Goal: Task Accomplishment & Management: Manage account settings

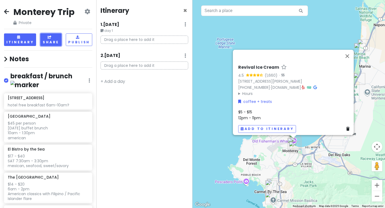
click at [45, 39] on button "Share" at bounding box center [50, 39] width 21 height 13
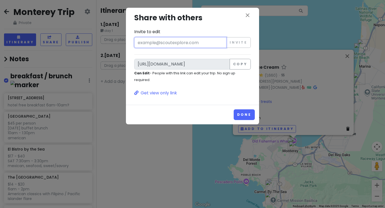
click at [162, 44] on input "Invite to edit" at bounding box center [180, 42] width 92 height 11
click at [153, 94] on p "Get view only link" at bounding box center [192, 93] width 117 height 7
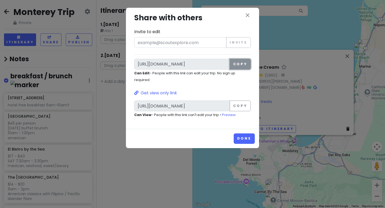
click at [237, 66] on button "Copy" at bounding box center [240, 64] width 21 height 11
click at [243, 137] on button "Done" at bounding box center [244, 139] width 21 height 10
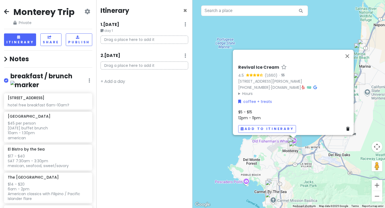
click at [108, 31] on small "day 1" at bounding box center [145, 30] width 88 height 5
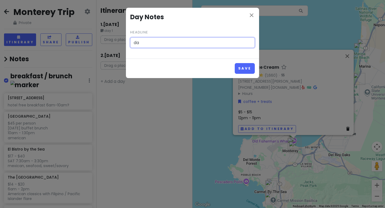
type input "d"
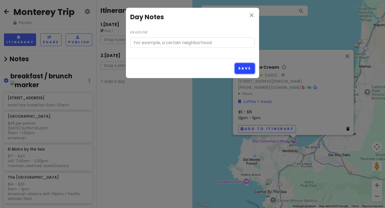
click at [243, 69] on button "Save" at bounding box center [245, 68] width 20 height 10
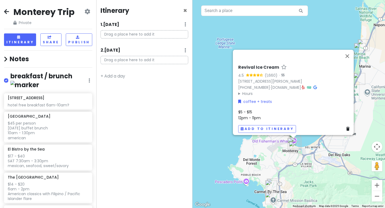
click at [170, 25] on div "1 . [DATE] Add Day Notes Delete Day" at bounding box center [145, 25] width 88 height 9
click at [104, 28] on div "1 . [DATE] Add Day Notes Delete Day" at bounding box center [145, 25] width 88 height 9
click at [113, 34] on p "Drag a place here to add it" at bounding box center [145, 34] width 88 height 8
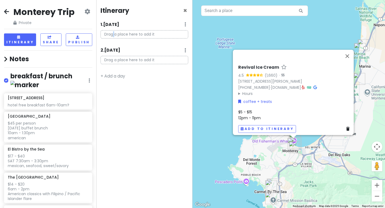
click at [113, 34] on p "Drag a place here to add it" at bounding box center [145, 34] width 88 height 8
click at [125, 74] on link "+ Add a day" at bounding box center [113, 76] width 25 height 6
click at [185, 77] on icon at bounding box center [186, 76] width 2 height 4
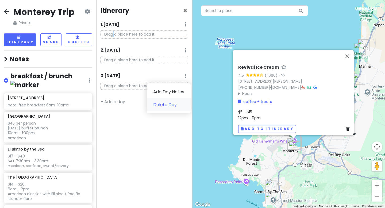
click at [170, 103] on link "Delete Day" at bounding box center [169, 104] width 44 height 13
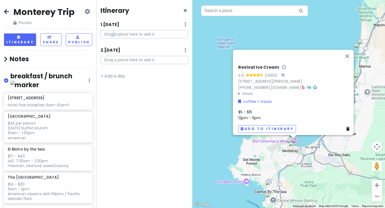
click at [185, 49] on icon at bounding box center [186, 50] width 2 height 4
click at [172, 66] on link "Add Day Notes" at bounding box center [169, 66] width 44 height 13
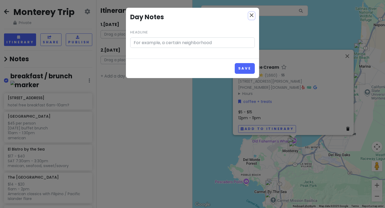
click at [251, 14] on icon "close" at bounding box center [252, 15] width 6 height 6
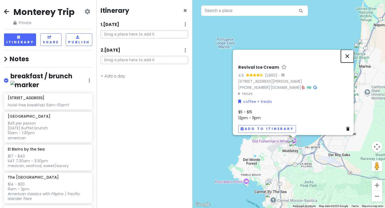
click at [349, 54] on button "Close" at bounding box center [347, 56] width 13 height 13
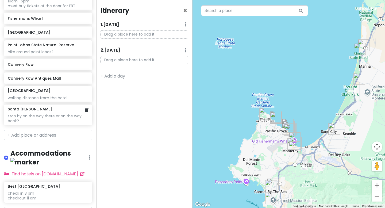
scroll to position [616, 0]
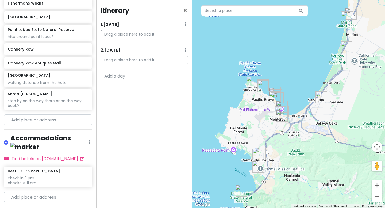
drag, startPoint x: 247, startPoint y: 133, endPoint x: 234, endPoint y: 102, distance: 34.3
click at [234, 102] on div at bounding box center [289, 104] width 193 height 208
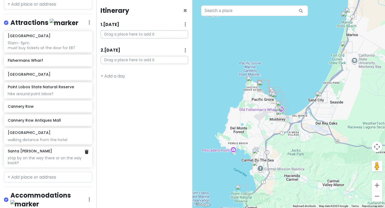
scroll to position [558, 0]
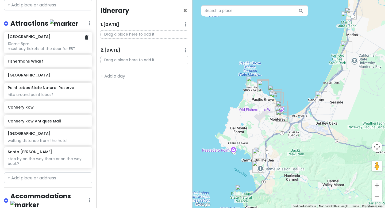
click at [45, 46] on div "10am- 5pm must buy tickets at the door for EBT" at bounding box center [48, 46] width 81 height 10
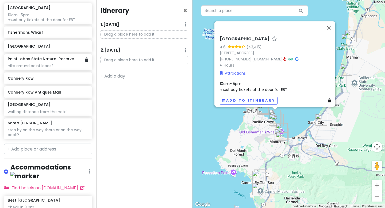
scroll to position [592, 0]
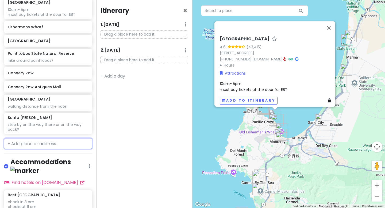
click at [17, 141] on input "text" at bounding box center [48, 143] width 88 height 11
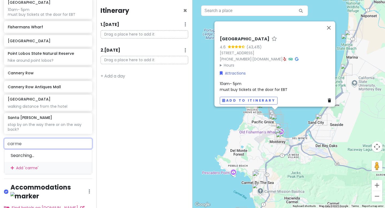
type input "carmel"
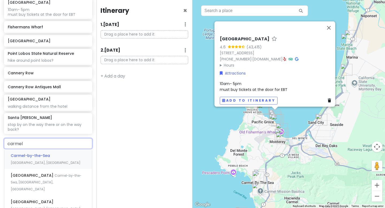
click at [37, 153] on span "Carmel-by-the-Sea" at bounding box center [30, 155] width 39 height 5
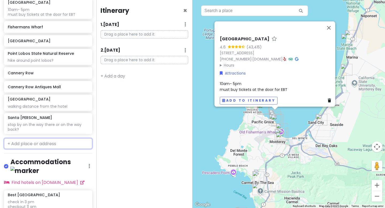
scroll to position [606, 0]
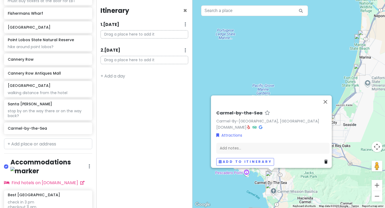
click at [287, 79] on div "Carmel-by-the-Sea Carmel-By-[GEOGRAPHIC_DATA], [GEOGRAPHIC_DATA] [DOMAIN_NAME] …" at bounding box center [289, 104] width 193 height 208
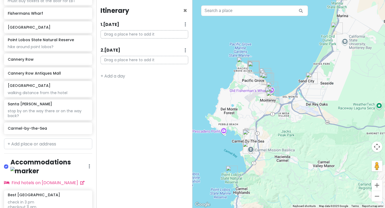
drag, startPoint x: 302, startPoint y: 156, endPoint x: 280, endPoint y: 113, distance: 48.4
click at [279, 111] on div at bounding box center [289, 104] width 193 height 208
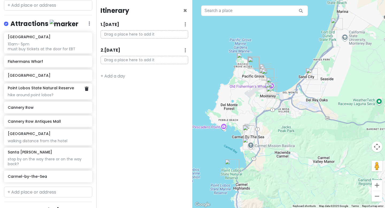
scroll to position [551, 0]
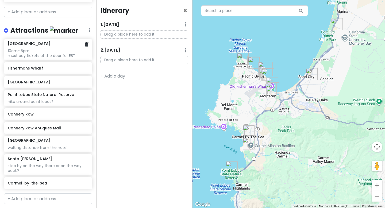
click at [38, 48] on div "10am- 5pm must buy tickets at the door for EBT" at bounding box center [48, 53] width 81 height 10
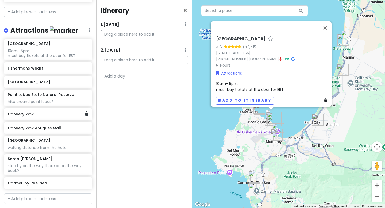
click at [36, 112] on h6 "Cannery Row" at bounding box center [46, 114] width 77 height 5
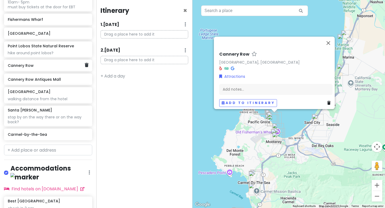
scroll to position [601, 0]
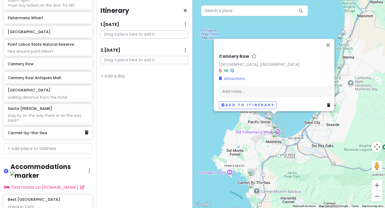
click at [37, 130] on div "Carmel-by-the-Sea" at bounding box center [46, 132] width 77 height 7
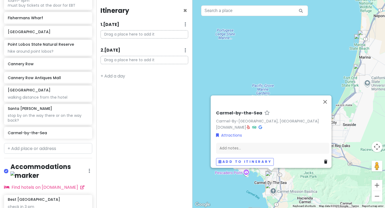
click at [270, 191] on img "Mission Ranch Restaurant" at bounding box center [271, 190] width 12 height 12
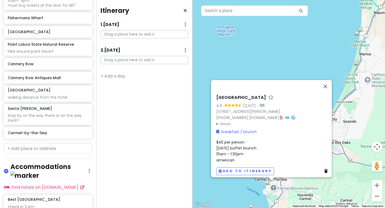
click at [298, 184] on div "[GEOGRAPHIC_DATA] 4.6 (2,417) · [STREET_ADDRESS][PERSON_NAME] [PHONE_NUMBER] · …" at bounding box center [289, 104] width 193 height 208
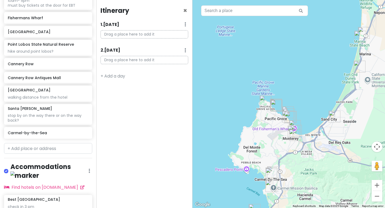
click at [275, 170] on img "Carmel Bakery" at bounding box center [272, 174] width 12 height 12
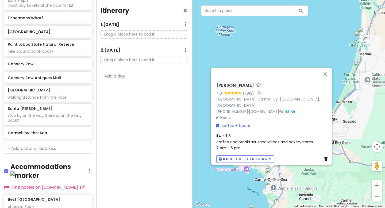
click at [274, 170] on img "Carmel Bakery" at bounding box center [272, 174] width 12 height 12
click at [328, 78] on button "Close" at bounding box center [325, 74] width 13 height 13
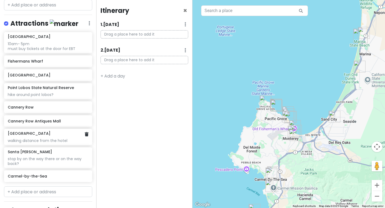
scroll to position [557, 0]
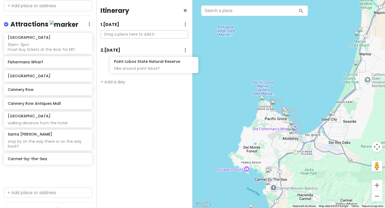
drag, startPoint x: 24, startPoint y: 89, endPoint x: 128, endPoint y: 67, distance: 106.3
click at [130, 67] on div "Monterey Trip Private Change Dates Make a Copy Delete Trip Go Pro ⚡️ Give Feedb…" at bounding box center [192, 104] width 385 height 208
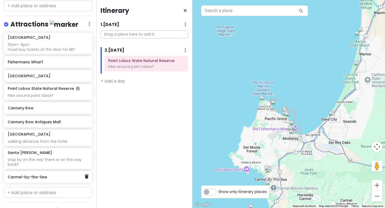
scroll to position [557, 0]
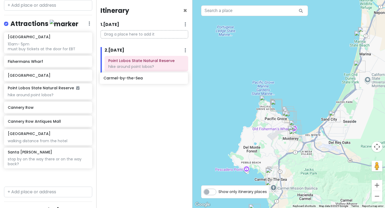
drag, startPoint x: 47, startPoint y: 173, endPoint x: 143, endPoint y: 79, distance: 134.0
click at [143, 79] on div "Monterey Trip Private Change Dates Make a Copy Delete Trip Go Pro ⚡️ Give Feedb…" at bounding box center [192, 104] width 385 height 208
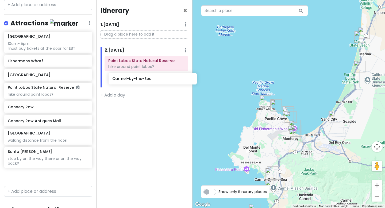
drag, startPoint x: 25, startPoint y: 172, endPoint x: 130, endPoint y: 80, distance: 139.7
click at [130, 80] on div "Monterey Trip Private Change Dates Make a Copy Delete Trip Go Pro ⚡️ Give Feedb…" at bounding box center [192, 104] width 385 height 208
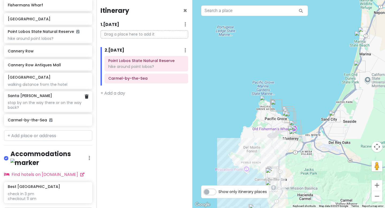
scroll to position [630, 0]
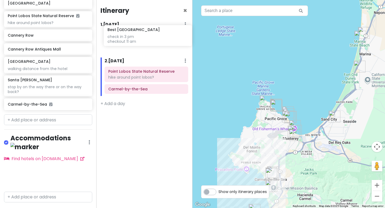
drag, startPoint x: 29, startPoint y: 165, endPoint x: 129, endPoint y: 38, distance: 161.4
click at [129, 37] on div "Monterey Trip Private Change Dates Make a Copy Delete Trip Go Pro ⚡️ Give Feedb…" at bounding box center [192, 104] width 385 height 208
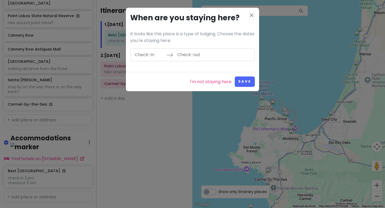
click at [145, 59] on input "Check-in" at bounding box center [149, 55] width 35 height 12
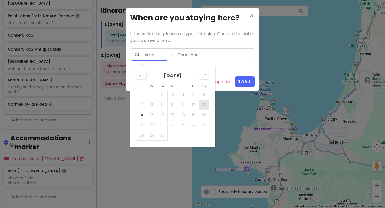
click at [206, 106] on td "13" at bounding box center [204, 105] width 10 height 10
type input "[DATE]"
click at [203, 52] on input "Check-out" at bounding box center [191, 55] width 35 height 12
click at [139, 114] on td "14" at bounding box center [141, 115] width 10 height 10
type input "[DATE]"
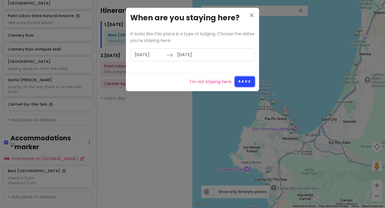
click at [246, 83] on button "Save" at bounding box center [245, 82] width 20 height 10
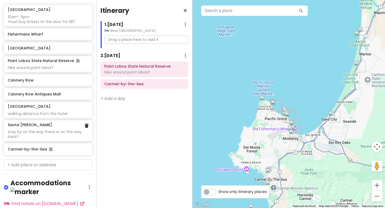
scroll to position [584, 0]
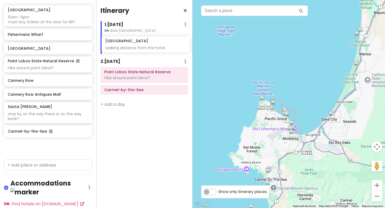
drag, startPoint x: 43, startPoint y: 110, endPoint x: 141, endPoint y: 50, distance: 115.0
click at [141, 50] on div "Monterey Trip Private Change Dates Make a Copy Delete Trip Go Pro ⚡️ Give Feedb…" at bounding box center [192, 104] width 385 height 208
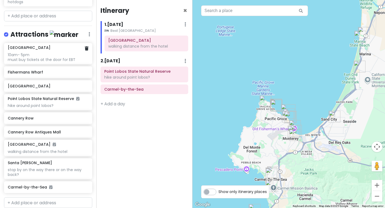
scroll to position [545, 0]
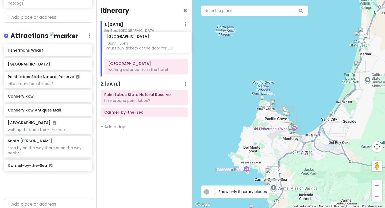
drag, startPoint x: 38, startPoint y: 52, endPoint x: 142, endPoint y: 49, distance: 104.1
click at [136, 46] on div "Monterey Trip Private Change Dates Make a Copy Delete Trip Go Pro ⚡️ Give Feedb…" at bounding box center [192, 104] width 385 height 208
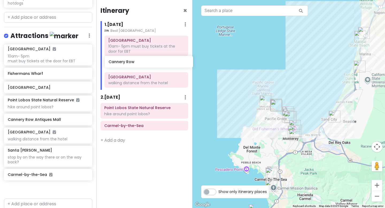
drag, startPoint x: 39, startPoint y: 116, endPoint x: 138, endPoint y: 64, distance: 111.6
click at [139, 63] on div "Monterey Trip Private Change Dates Make a Copy Delete Trip Go Pro ⚡️ Give Feedb…" at bounding box center [192, 104] width 385 height 208
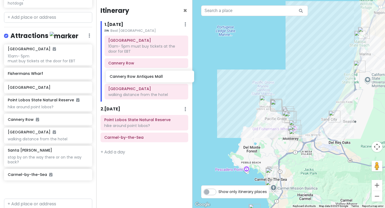
drag, startPoint x: 33, startPoint y: 130, endPoint x: 135, endPoint y: 73, distance: 117.1
click at [135, 76] on div "Monterey Trip Private Change Dates Make a Copy Delete Trip Go Pro ⚡️ Give Feedb…" at bounding box center [192, 104] width 385 height 208
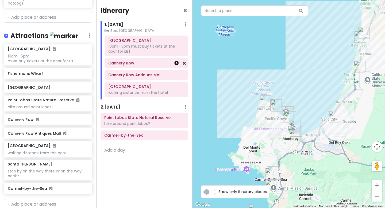
click at [178, 64] on icon at bounding box center [176, 63] width 4 height 4
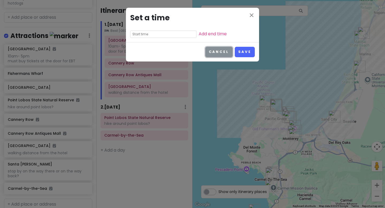
click at [211, 52] on button "Cancel" at bounding box center [219, 52] width 27 height 10
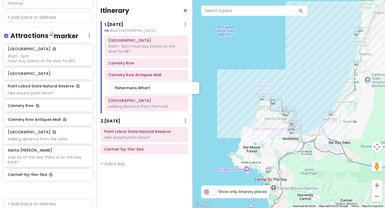
drag, startPoint x: 52, startPoint y: 69, endPoint x: 159, endPoint y: 90, distance: 108.4
click at [160, 89] on div "Monterey Trip Private Change Dates Make a Copy Delete Trip Go Pro ⚡️ Give Feedb…" at bounding box center [192, 104] width 385 height 208
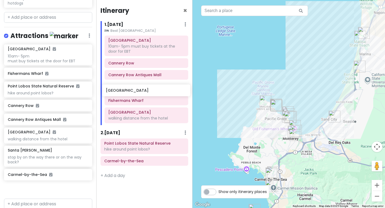
drag, startPoint x: 52, startPoint y: 81, endPoint x: 150, endPoint y: 89, distance: 98.6
click at [150, 89] on div "Monterey Trip Private Change Dates Make a Copy Delete Trip Go Pro ⚡️ Give Feedb…" at bounding box center [192, 104] width 385 height 208
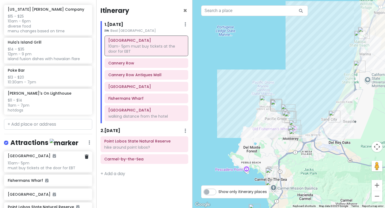
scroll to position [413, 0]
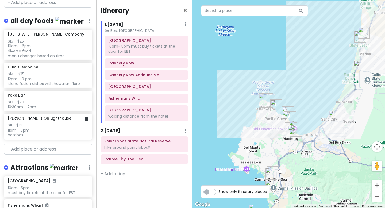
click at [45, 123] on div "$11 - $14 11am - 7pm hotdogs" at bounding box center [48, 130] width 81 height 15
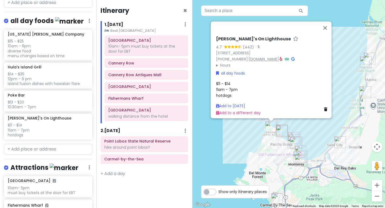
click at [261, 56] on link "[DOMAIN_NAME]" at bounding box center [264, 58] width 30 height 5
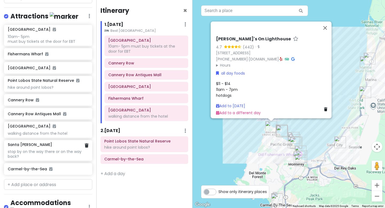
scroll to position [561, 0]
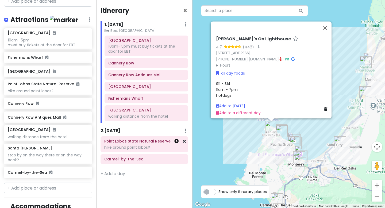
click at [177, 143] on icon at bounding box center [176, 141] width 4 height 4
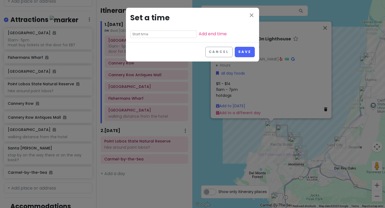
click at [148, 35] on input "text" at bounding box center [163, 34] width 66 height 7
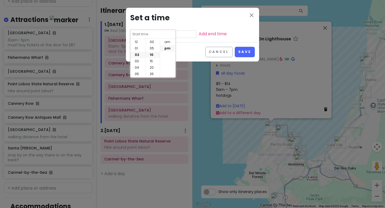
scroll to position [13, 0]
click at [215, 50] on button "Cancel" at bounding box center [219, 52] width 27 height 10
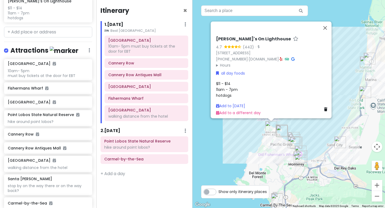
scroll to position [530, 0]
click at [328, 24] on button "Close" at bounding box center [325, 27] width 13 height 13
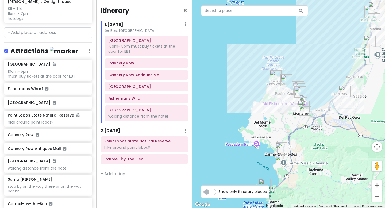
drag, startPoint x: 327, startPoint y: 87, endPoint x: 331, endPoint y: 36, distance: 51.0
click at [331, 36] on div at bounding box center [289, 104] width 193 height 208
click at [377, 197] on button "Zoom out" at bounding box center [377, 196] width 11 height 11
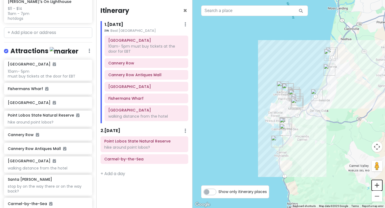
click at [376, 183] on button "Zoom in" at bounding box center [377, 185] width 11 height 11
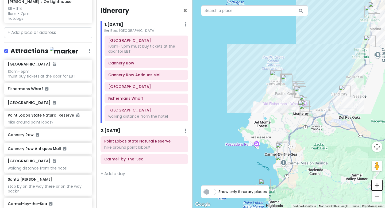
click at [376, 183] on button "Zoom in" at bounding box center [377, 185] width 11 height 11
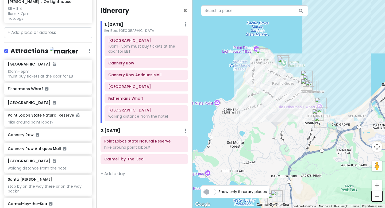
click at [379, 197] on button "Zoom out" at bounding box center [377, 196] width 11 height 11
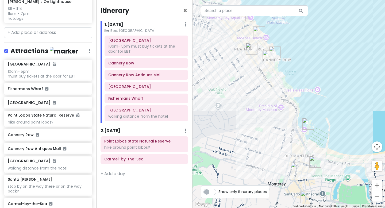
drag, startPoint x: 293, startPoint y: 116, endPoint x: 260, endPoint y: -33, distance: 152.5
click at [260, 0] on html "Monterey Trip Private Change Dates Make a Copy Delete Trip Go Pro ⚡️ Give Feedb…" at bounding box center [192, 104] width 385 height 208
click at [308, 124] on img "Fishermans Wharf" at bounding box center [309, 124] width 12 height 12
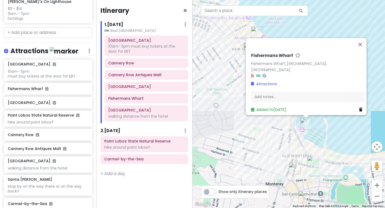
click at [321, 127] on div "Fishermans Wharf Fishermans Wharf, [GEOGRAPHIC_DATA], [GEOGRAPHIC_DATA] Attract…" at bounding box center [289, 104] width 193 height 208
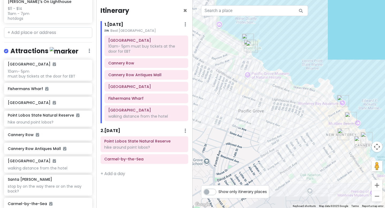
drag, startPoint x: 261, startPoint y: 86, endPoint x: 355, endPoint y: 172, distance: 127.1
click at [356, 173] on div at bounding box center [289, 104] width 193 height 208
click at [342, 102] on img "Monterey Bay Aquarium" at bounding box center [344, 101] width 12 height 12
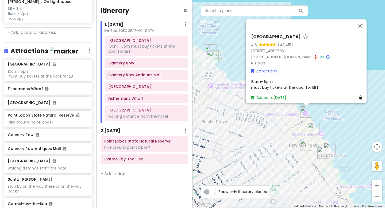
click at [312, 128] on img "Nico’s Ice Cream" at bounding box center [314, 129] width 12 height 12
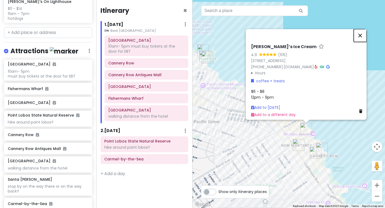
click at [363, 34] on button "Close" at bounding box center [360, 35] width 13 height 13
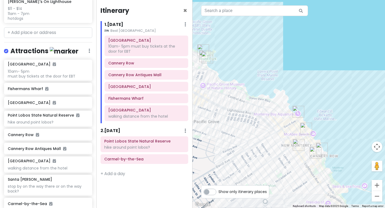
click at [320, 148] on img "Cannery Row Antiques Mall" at bounding box center [316, 153] width 12 height 12
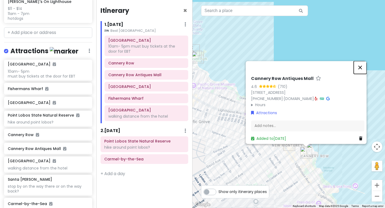
click at [361, 65] on button "Close" at bounding box center [360, 67] width 13 height 13
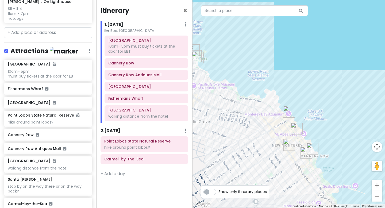
click at [295, 128] on img "Nico’s Ice Cream" at bounding box center [297, 129] width 12 height 12
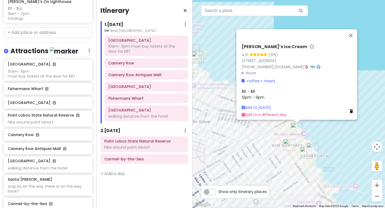
click at [288, 145] on img "Hula's Island Grill" at bounding box center [290, 145] width 12 height 12
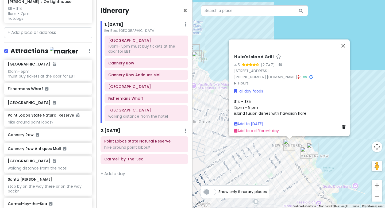
click at [300, 144] on div "Hula's Island Grill 4.5 (2,747) · [STREET_ADDRESS] [PHONE_NUMBER] · [DOMAIN_NAM…" at bounding box center [289, 104] width 193 height 208
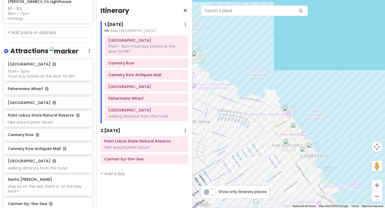
click at [296, 131] on img "Nico’s Ice Cream" at bounding box center [297, 129] width 12 height 12
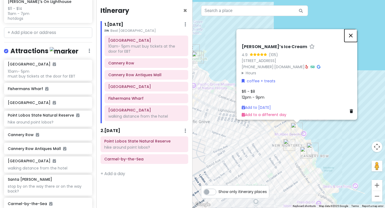
click at [353, 32] on button "Close" at bounding box center [351, 35] width 13 height 13
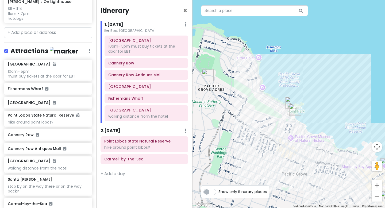
drag, startPoint x: 241, startPoint y: 115, endPoint x: 344, endPoint y: 178, distance: 120.9
click at [344, 177] on div at bounding box center [289, 104] width 193 height 208
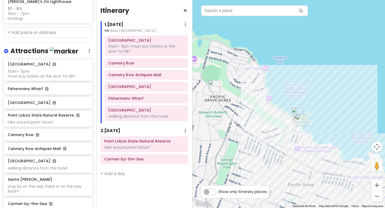
click at [295, 116] on img "Lovers Point Beach Cafe" at bounding box center [300, 119] width 12 height 12
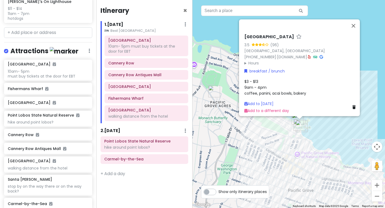
click at [294, 118] on img "California Seltzer Company" at bounding box center [298, 119] width 12 height 12
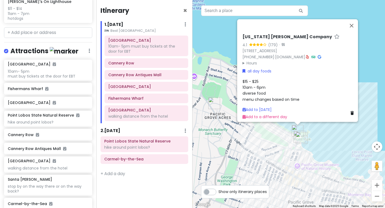
click at [301, 139] on img "Lovers Point Beach" at bounding box center [302, 138] width 12 height 12
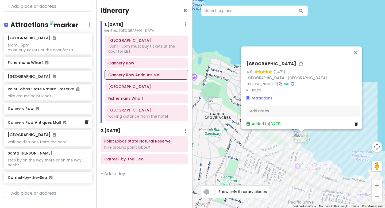
scroll to position [559, 0]
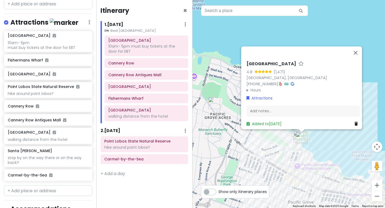
click at [212, 103] on img "Lucy's On Lighthouse" at bounding box center [214, 103] width 12 height 12
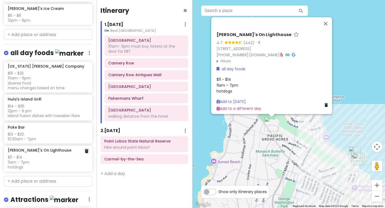
scroll to position [382, 0]
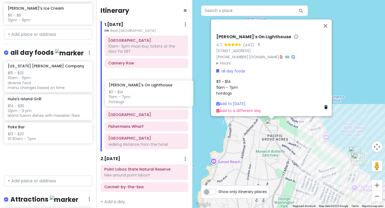
drag, startPoint x: 28, startPoint y: 159, endPoint x: 129, endPoint y: 98, distance: 117.9
click at [129, 98] on div "Monterey Trip Private Change Dates Make a Copy Delete Trip Go Pro ⚡️ Give Feedb…" at bounding box center [192, 104] width 385 height 208
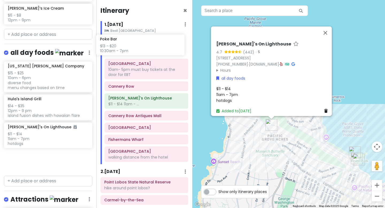
drag, startPoint x: 39, startPoint y: 131, endPoint x: 133, endPoint y: 47, distance: 125.7
click at [132, 47] on div "Monterey Trip Private Change Dates Make a Copy Delete Trip Go Pro ⚡️ Give Feedb…" at bounding box center [192, 104] width 385 height 208
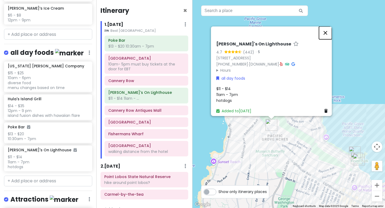
click at [328, 31] on button "Close" at bounding box center [325, 32] width 13 height 13
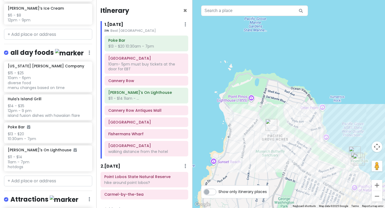
click at [354, 152] on img "California Seltzer Company" at bounding box center [355, 153] width 12 height 12
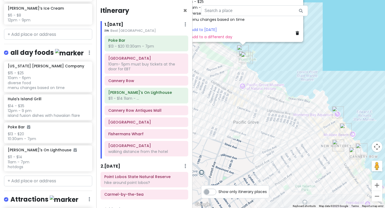
drag, startPoint x: 283, startPoint y: 162, endPoint x: 219, endPoint y: 60, distance: 120.6
click at [219, 60] on div "[US_STATE] [PERSON_NAME] Company 4.1 (179) · [STREET_ADDRESS] [PHONE_NUMBER] · …" at bounding box center [289, 104] width 193 height 208
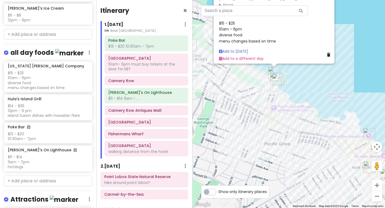
drag, startPoint x: 219, startPoint y: 60, endPoint x: 251, endPoint y: 82, distance: 38.7
click at [251, 82] on div "[US_STATE] [PERSON_NAME] Company 4.1 (179) · [STREET_ADDRESS] [PHONE_NUMBER] · …" at bounding box center [289, 104] width 193 height 208
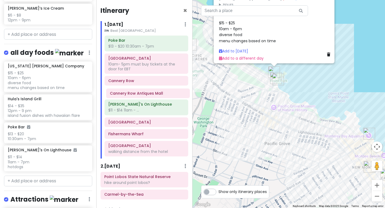
drag, startPoint x: 133, startPoint y: 114, endPoint x: 135, endPoint y: 97, distance: 17.2
click at [135, 97] on div "Poke Bar $13 - $20 10:30am - 7pm [GEOGRAPHIC_DATA] 10am- 5pm must buy tickets a…" at bounding box center [147, 97] width 92 height 123
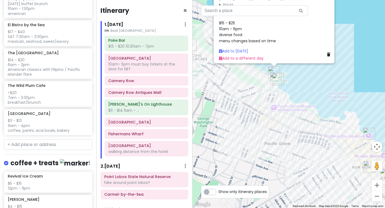
scroll to position [122, 0]
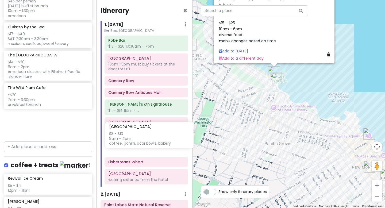
drag, startPoint x: 35, startPoint y: 121, endPoint x: 137, endPoint y: 135, distance: 102.4
click at [137, 135] on div "Monterey Trip Private Change Dates Make a Copy Delete Trip Go Pro ⚡️ Give Feedb…" at bounding box center [192, 104] width 385 height 208
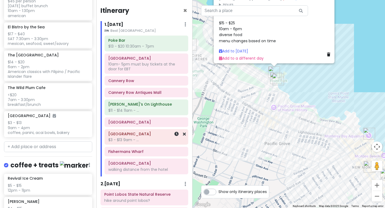
scroll to position [94, 0]
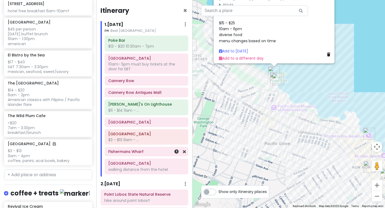
click at [144, 153] on h6 "Fishermans Wharf" at bounding box center [146, 151] width 76 height 5
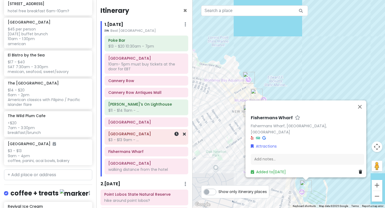
click at [136, 135] on h6 "[GEOGRAPHIC_DATA]" at bounding box center [146, 134] width 76 height 5
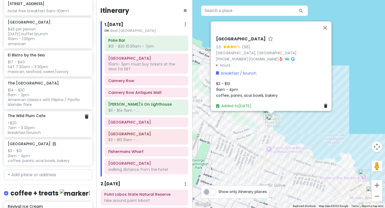
click at [75, 133] on div "The Wild Plum Cafe <$20 7am - 3:30pm breakfast/brunch" at bounding box center [48, 124] width 88 height 26
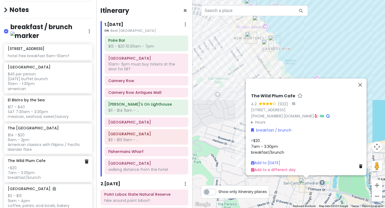
scroll to position [32, 0]
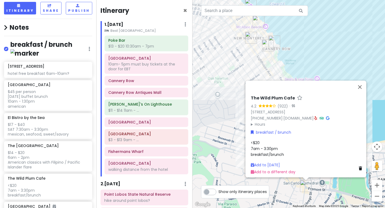
click at [39, 49] on img at bounding box center [24, 53] width 29 height 8
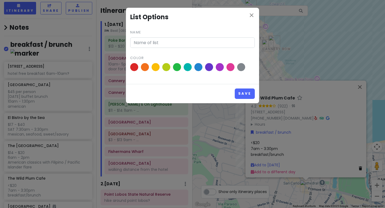
type input "breakfast / brunch"
click at [154, 67] on span at bounding box center [155, 67] width 9 height 9
click at [0, 0] on input "radio" at bounding box center [0, 0] width 0 height 0
click at [246, 94] on button "Save" at bounding box center [245, 94] width 20 height 10
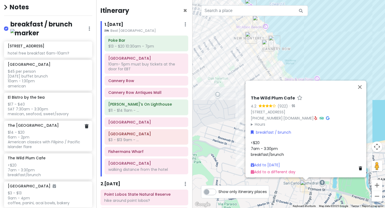
scroll to position [53, 0]
click at [66, 138] on div "$14 - $20 6am - 2pm American classics with Filipino / Pacific Islander flare" at bounding box center [48, 139] width 81 height 20
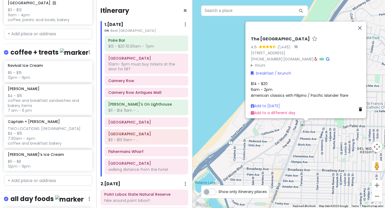
scroll to position [234, 0]
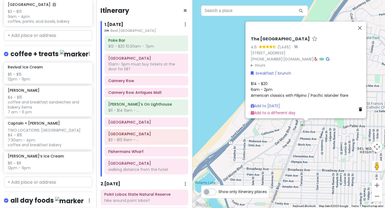
click at [61, 51] on img at bounding box center [74, 54] width 29 height 8
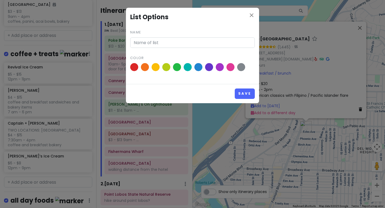
type input "coffee + treats"
click at [229, 67] on icon at bounding box center [231, 67] width 4 height 4
click at [0, 0] on input "radio" at bounding box center [0, 0] width 0 height 0
click at [243, 94] on button "Save" at bounding box center [245, 94] width 20 height 10
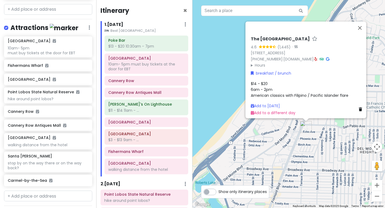
scroll to position [553, 0]
click at [51, 24] on img at bounding box center [64, 28] width 29 height 8
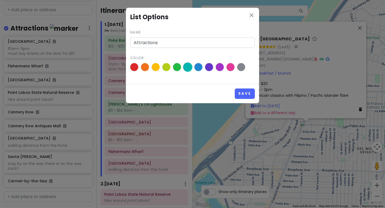
click at [187, 67] on span at bounding box center [187, 67] width 9 height 9
click at [0, 0] on input "radio" at bounding box center [0, 0] width 0 height 0
click at [244, 94] on button "Save" at bounding box center [245, 94] width 20 height 10
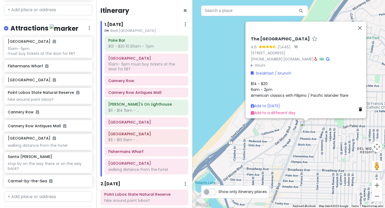
click at [50, 24] on img at bounding box center [64, 28] width 29 height 8
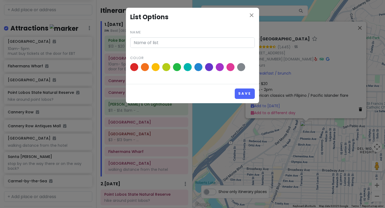
type input "Attractions"
click at [200, 68] on span at bounding box center [198, 67] width 9 height 9
click at [0, 0] on input "radio" at bounding box center [0, 0] width 0 height 0
click at [248, 93] on button "Save" at bounding box center [245, 94] width 20 height 10
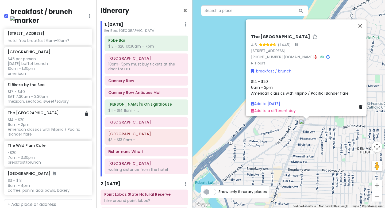
scroll to position [66, 0]
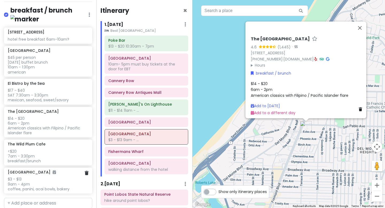
click at [45, 181] on div "$3 - $13 9am - 4pm coffee, panini, acai bowls, bakery" at bounding box center [48, 184] width 81 height 15
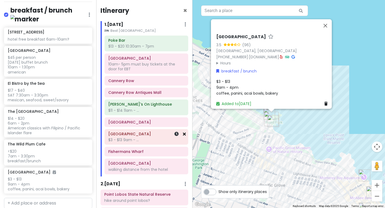
click at [185, 134] on icon at bounding box center [184, 134] width 3 height 4
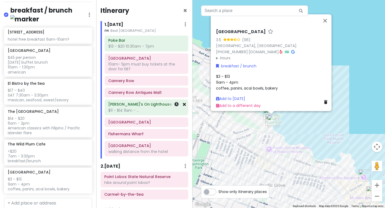
click at [184, 104] on icon at bounding box center [184, 104] width 3 height 4
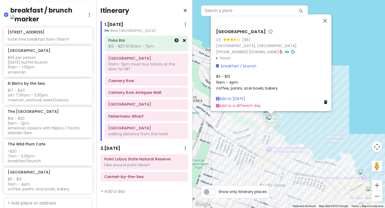
click at [184, 41] on icon at bounding box center [184, 40] width 3 height 4
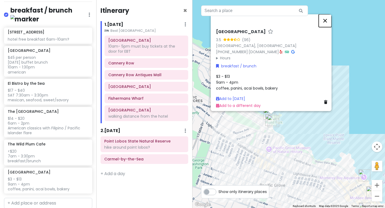
click at [328, 19] on button "Close" at bounding box center [325, 20] width 13 height 13
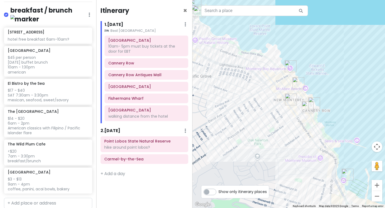
drag, startPoint x: 319, startPoint y: 127, endPoint x: 244, endPoint y: 17, distance: 132.3
click at [244, 17] on div at bounding box center [289, 104] width 193 height 208
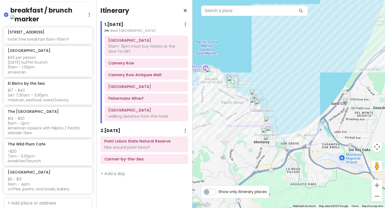
click at [137, 31] on small "Best [GEOGRAPHIC_DATA]" at bounding box center [147, 30] width 84 height 5
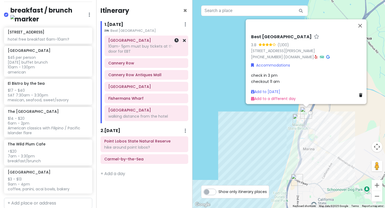
click at [134, 44] on div "10am- 5pm must buy tickets at the door for EBT" at bounding box center [146, 49] width 76 height 10
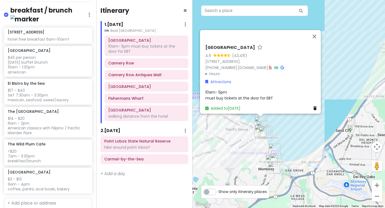
drag, startPoint x: 271, startPoint y: 70, endPoint x: 260, endPoint y: 6, distance: 64.7
click at [260, 6] on div "2 5 4 6 3 1 [GEOGRAPHIC_DATA] 4.6 (43,415) [STREET_ADDRESS] [PHONE_NUMBER] · [D…" at bounding box center [289, 104] width 193 height 208
click at [132, 63] on h6 "Cannery Row" at bounding box center [146, 63] width 76 height 5
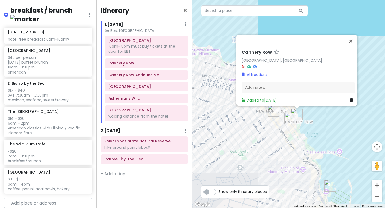
click at [251, 131] on div "[GEOGRAPHIC_DATA], [GEOGRAPHIC_DATA] Attractions Add notes... Added to [DATE]" at bounding box center [289, 104] width 193 height 208
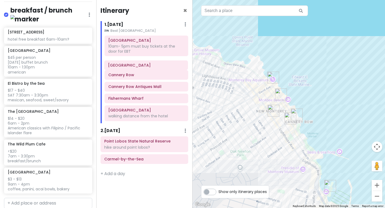
drag, startPoint x: 142, startPoint y: 88, endPoint x: 142, endPoint y: 67, distance: 20.9
click at [142, 67] on div "[GEOGRAPHIC_DATA] 10am- 5pm must buy tickets at the door for [GEOGRAPHIC_DATA] …" at bounding box center [147, 80] width 92 height 88
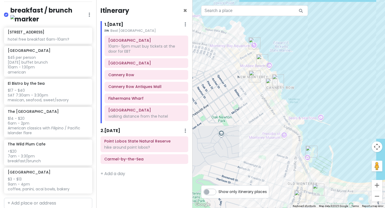
drag, startPoint x: 234, startPoint y: 95, endPoint x: 218, endPoint y: 62, distance: 37.1
click at [218, 62] on div at bounding box center [289, 104] width 193 height 208
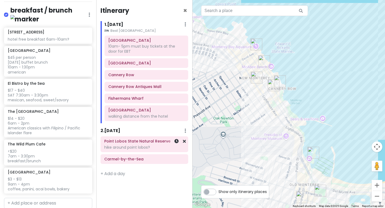
click at [154, 145] on div "hike around point lobos?" at bounding box center [144, 147] width 80 height 5
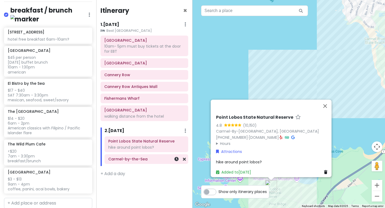
click at [143, 160] on h6 "Carmel-by-the-Sea" at bounding box center [146, 159] width 76 height 5
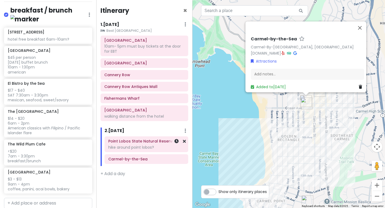
click at [161, 146] on div "hike around point lobos?" at bounding box center [146, 147] width 76 height 5
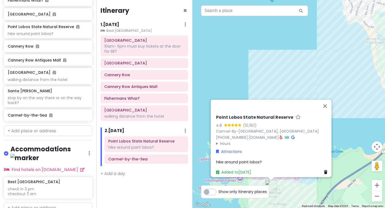
scroll to position [630, 0]
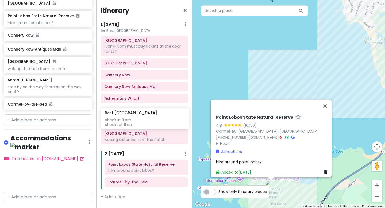
drag, startPoint x: 28, startPoint y: 166, endPoint x: 125, endPoint y: 123, distance: 106.0
click at [125, 123] on div "Monterey Trip Private Change Dates Make a Copy Delete Trip Go Pro ⚡️ Give Feedb…" at bounding box center [192, 104] width 385 height 208
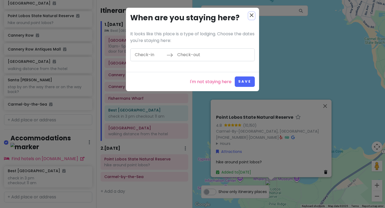
click at [251, 16] on icon "close" at bounding box center [252, 15] width 6 height 6
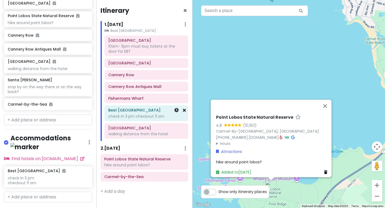
click at [184, 110] on icon at bounding box center [184, 110] width 3 height 4
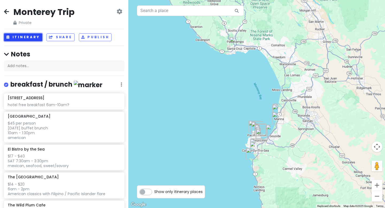
click at [28, 38] on button "Itinerary" at bounding box center [23, 37] width 38 height 8
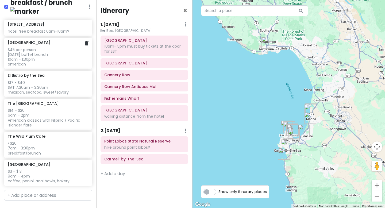
scroll to position [88, 0]
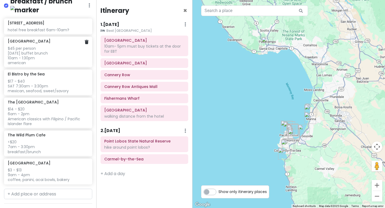
click at [58, 52] on div "$45 per person [DATE] buffet brunch 10am - 1:30pm american" at bounding box center [48, 56] width 81 height 20
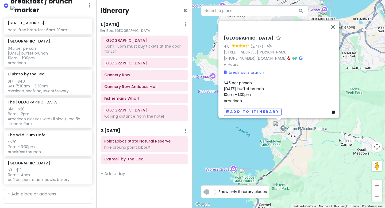
drag, startPoint x: 299, startPoint y: 136, endPoint x: 283, endPoint y: 159, distance: 27.7
click at [283, 159] on div "[GEOGRAPHIC_DATA] 4.6 (2,417) · [STREET_ADDRESS][PERSON_NAME] [PHONE_NUMBER] · …" at bounding box center [289, 104] width 193 height 208
click at [278, 147] on div "[GEOGRAPHIC_DATA] 4.6 (2,417) · [STREET_ADDRESS][PERSON_NAME] [PHONE_NUMBER] · …" at bounding box center [289, 104] width 193 height 208
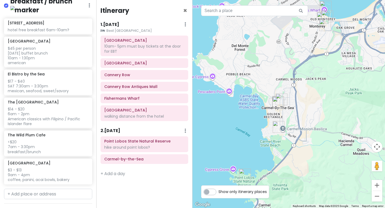
click at [278, 105] on img "Carmel Bakery" at bounding box center [279, 103] width 12 height 12
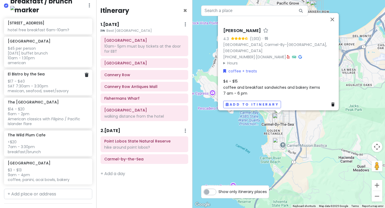
click at [54, 79] on div "$17 - $40 SAT 7:30am - 3:30pm mexican, seafood, sweet/savory" at bounding box center [48, 86] width 81 height 15
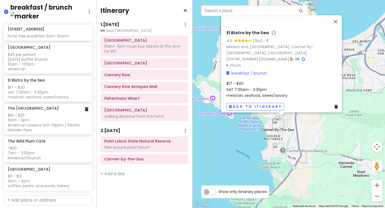
scroll to position [83, 0]
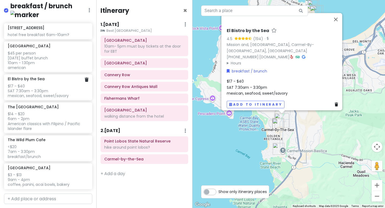
click at [51, 84] on div "$17 - $40 SAT 7:30am - 3:30pm mexican, seafood, sweet/savory" at bounding box center [48, 91] width 81 height 15
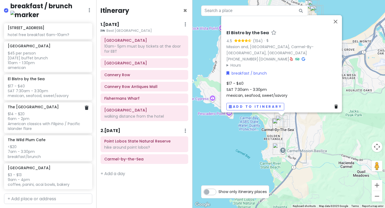
click at [52, 122] on div "$14 - $20 6am - 2pm American classics with Filipino / Pacific Islander flare" at bounding box center [48, 122] width 81 height 20
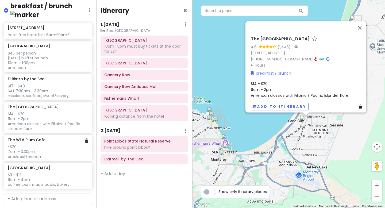
click at [43, 147] on div "<$20 7am - 3:30pm breakfast/brunch" at bounding box center [48, 152] width 81 height 15
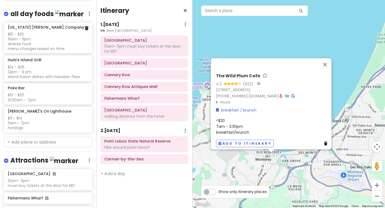
scroll to position [438, 0]
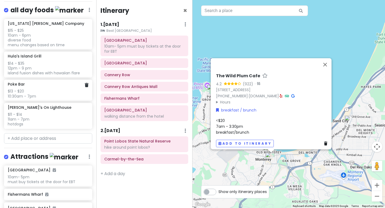
click at [41, 89] on div "$13 - $20 10:30am - 7pm" at bounding box center [48, 94] width 81 height 10
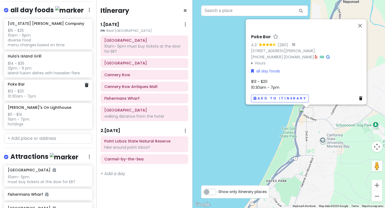
scroll to position [469, 0]
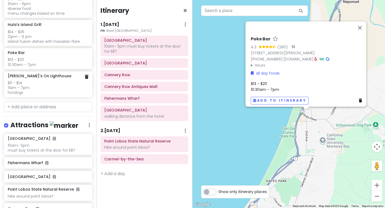
click at [41, 88] on div "$11 - $14 11am - 7pm hotdogs" at bounding box center [48, 88] width 81 height 15
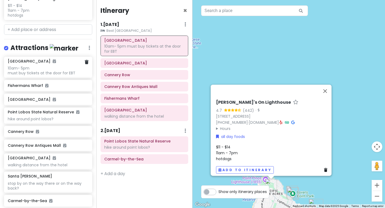
scroll to position [547, 0]
